Goal: Find contact information: Find contact information

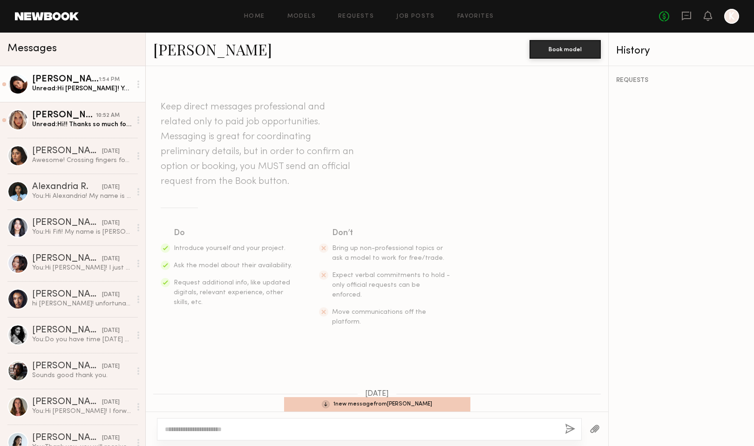
scroll to position [672, 0]
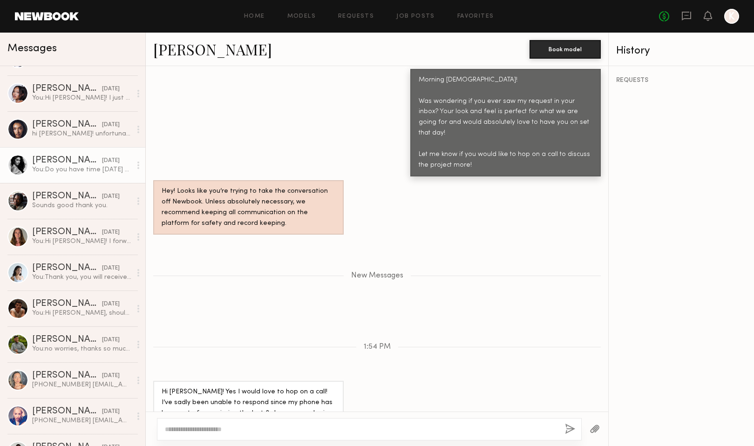
scroll to position [178, 0]
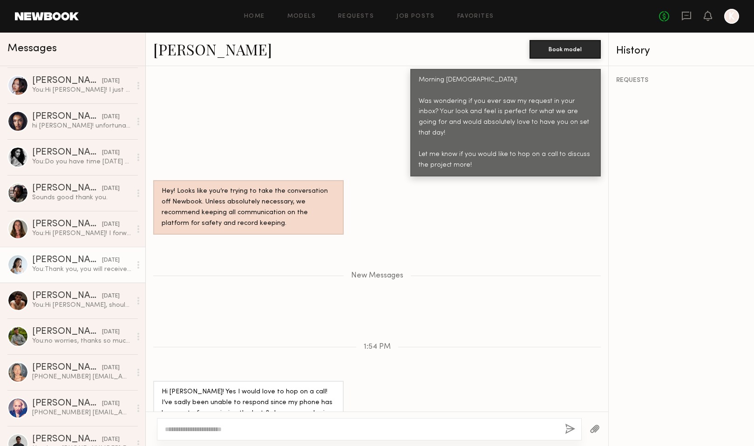
click at [78, 268] on div "You: Thank you, you will receive an email shortly." at bounding box center [81, 269] width 99 height 9
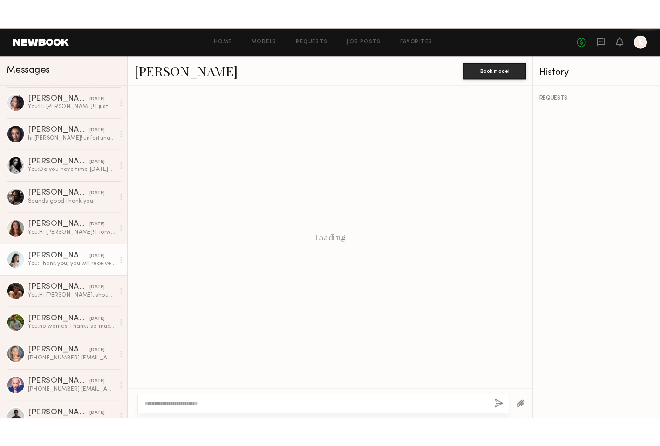
scroll to position [822, 0]
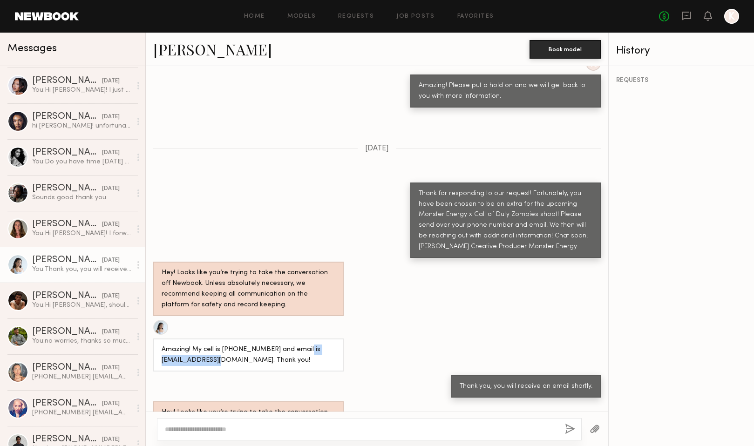
drag, startPoint x: 233, startPoint y: 309, endPoint x: 151, endPoint y: 309, distance: 82.0
click at [151, 320] on div "Amazing! My cell is 6612475935 and email is chiakima99@gmail.com. Thank you!" at bounding box center [377, 346] width 463 height 52
copy div "chiakima99@gmail.com"
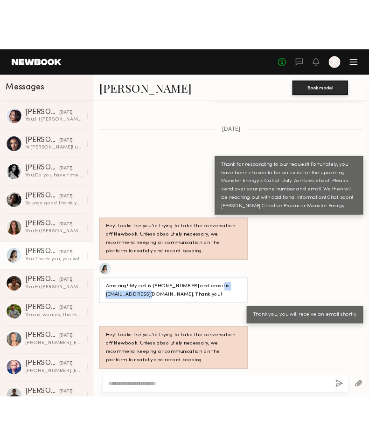
scroll to position [874, 0]
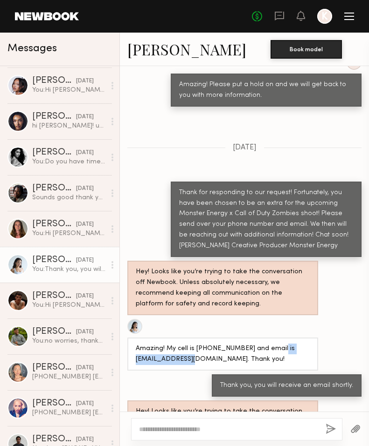
copy div "chiakima99@gmail.com"
drag, startPoint x: 227, startPoint y: 299, endPoint x: 194, endPoint y: 300, distance: 33.1
click at [194, 344] on div "Amazing! My cell is 6612475935 and email is chiakima99@gmail.com. Thank you!" at bounding box center [223, 354] width 174 height 21
copy div "6612475935"
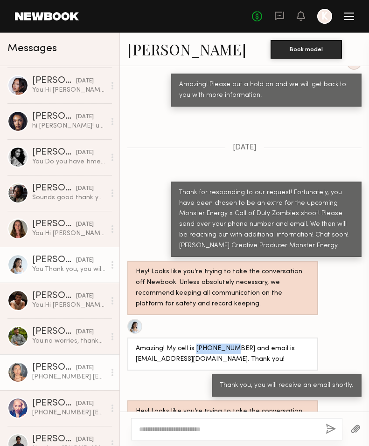
click at [40, 377] on div "213-258-5776 nataliegrace1211@gmail.com" at bounding box center [68, 377] width 73 height 9
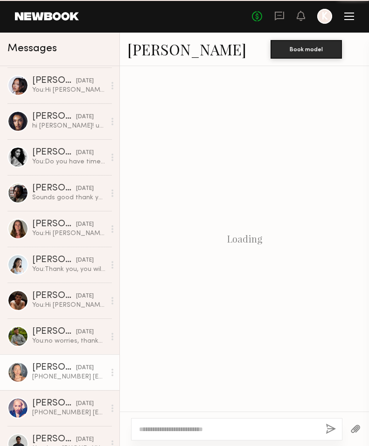
scroll to position [895, 0]
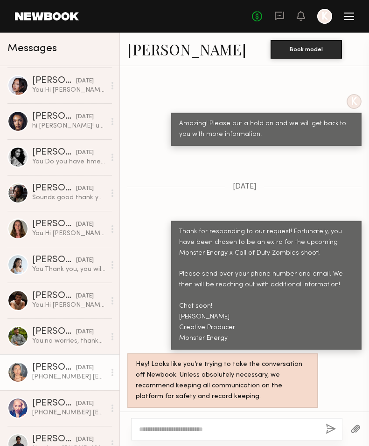
drag, startPoint x: 225, startPoint y: 392, endPoint x: 127, endPoint y: 395, distance: 97.9
click at [127, 412] on div "213-258-5776 nataliegrace1211@gmail.com" at bounding box center [244, 428] width 249 height 33
copy div "nataliegrace1211@gmail.com"
drag, startPoint x: 184, startPoint y: 382, endPoint x: 124, endPoint y: 381, distance: 59.7
click at [124, 412] on div "213-258-5776 nataliegrace1211@gmail.com" at bounding box center [244, 428] width 249 height 33
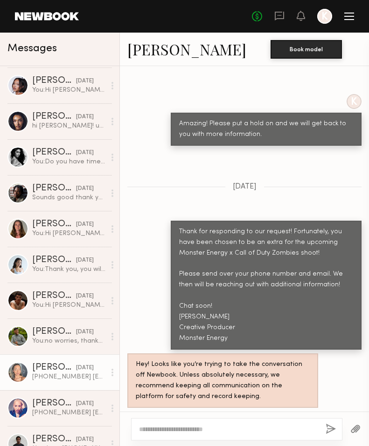
copy div "213-258-5776"
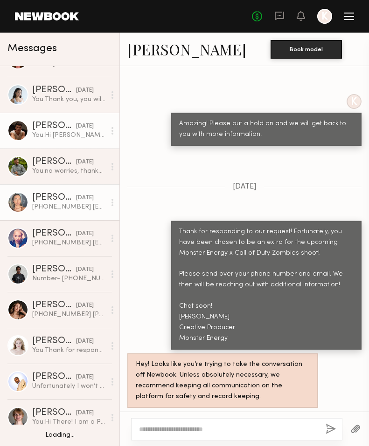
scroll to position [349, 0]
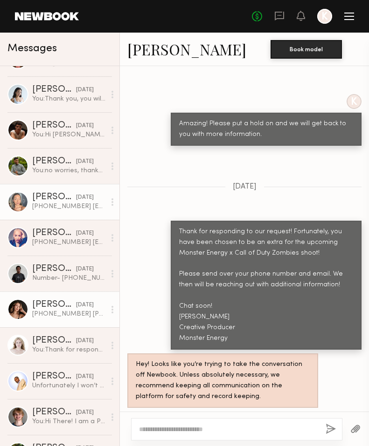
click at [60, 315] on div "1 (213) 794-0591 Sofiya.p2003@gmail.com" at bounding box center [68, 314] width 73 height 9
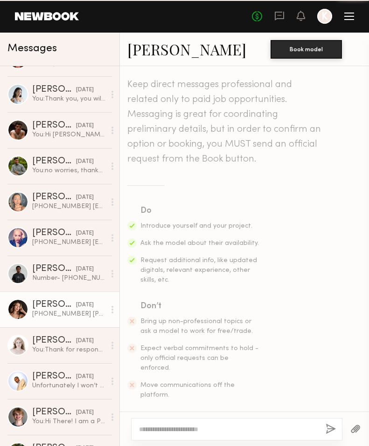
scroll to position [888, 0]
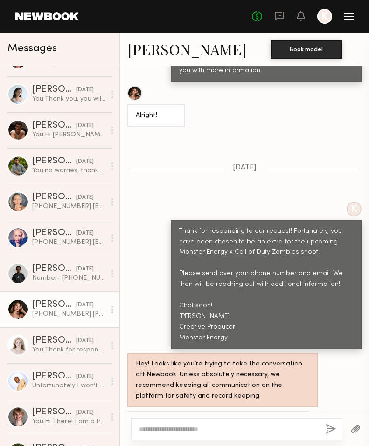
drag, startPoint x: 216, startPoint y: 395, endPoint x: 134, endPoint y: 395, distance: 81.6
click at [134, 411] on div "1 (213) 794-0591 Sofiya.p2003@gmail.com" at bounding box center [218, 427] width 182 height 33
copy div "Sofiya.p2003@gmail.com"
drag, startPoint x: 185, startPoint y: 381, endPoint x: 132, endPoint y: 380, distance: 53.1
click at [131, 411] on div "1 (213) 794-0591 Sofiya.p2003@gmail.com" at bounding box center [218, 427] width 182 height 33
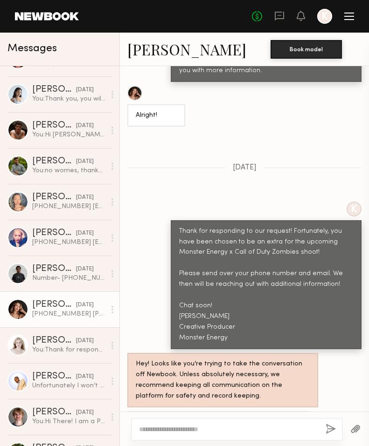
copy div "1 (213) 794-0591"
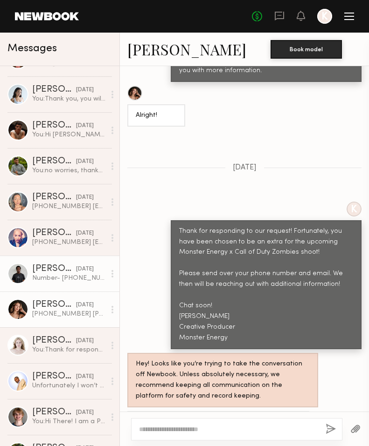
click at [55, 269] on div "Nigel M." at bounding box center [54, 269] width 44 height 9
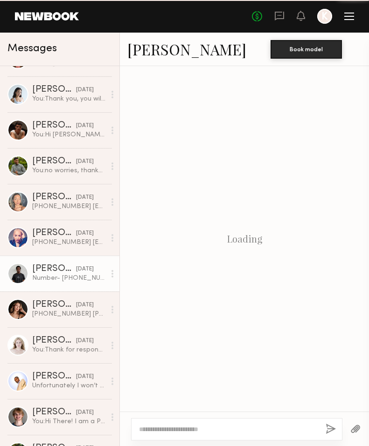
scroll to position [888, 0]
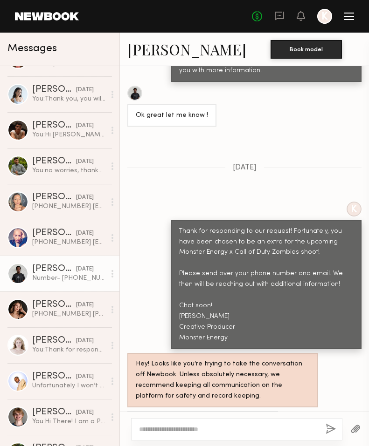
drag, startPoint x: 240, startPoint y: 392, endPoint x: 158, endPoint y: 395, distance: 81.6
click at [158, 411] on div "Number- 323-346-3265 Email- nigelhassan03@gmail.com" at bounding box center [202, 427] width 151 height 33
copy div "nigelhassan03@gmail.com"
drag, startPoint x: 213, startPoint y: 383, endPoint x: 164, endPoint y: 384, distance: 48.9
click at [164, 418] on div "Number- 323-346-3265 Email- nigelhassan03@gmail.com" at bounding box center [203, 428] width 134 height 21
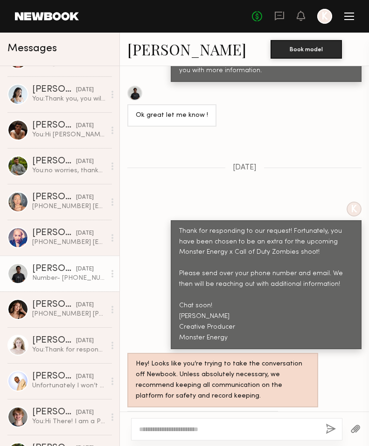
copy div "323-346-3265"
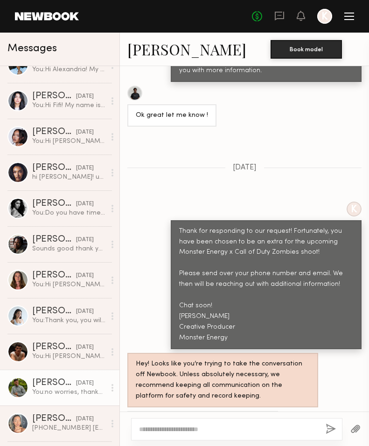
scroll to position [128, 0]
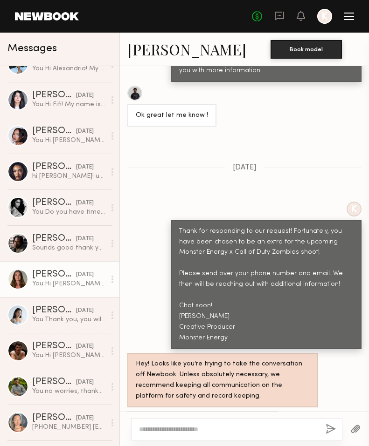
click at [54, 277] on div "Dmitrii A." at bounding box center [54, 274] width 44 height 9
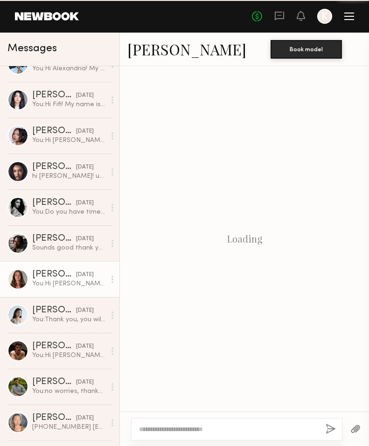
scroll to position [1225, 0]
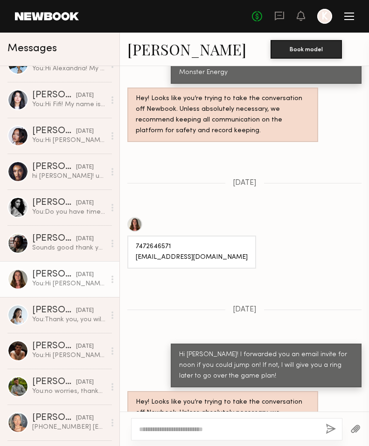
click at [230, 236] on div "7472646571 dmitriianisiforov13@gmail.com" at bounding box center [191, 252] width 129 height 33
drag, startPoint x: 229, startPoint y: 216, endPoint x: 137, endPoint y: 220, distance: 91.9
click at [137, 236] on div "7472646571 dmitriianisiforov13@gmail.com" at bounding box center [191, 252] width 129 height 33
copy div "dmitriianisiforov13@gmail.com"
drag, startPoint x: 183, startPoint y: 206, endPoint x: 130, endPoint y: 204, distance: 52.2
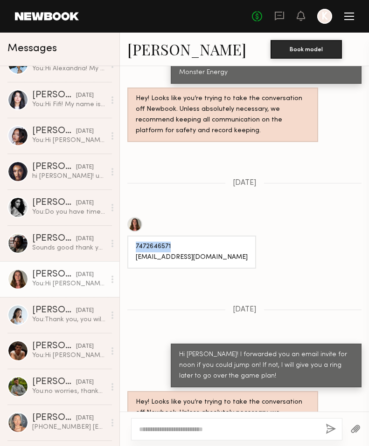
click at [130, 236] on div "7472646571 dmitriianisiforov13@gmail.com" at bounding box center [191, 252] width 129 height 33
